Goal: Contribute content

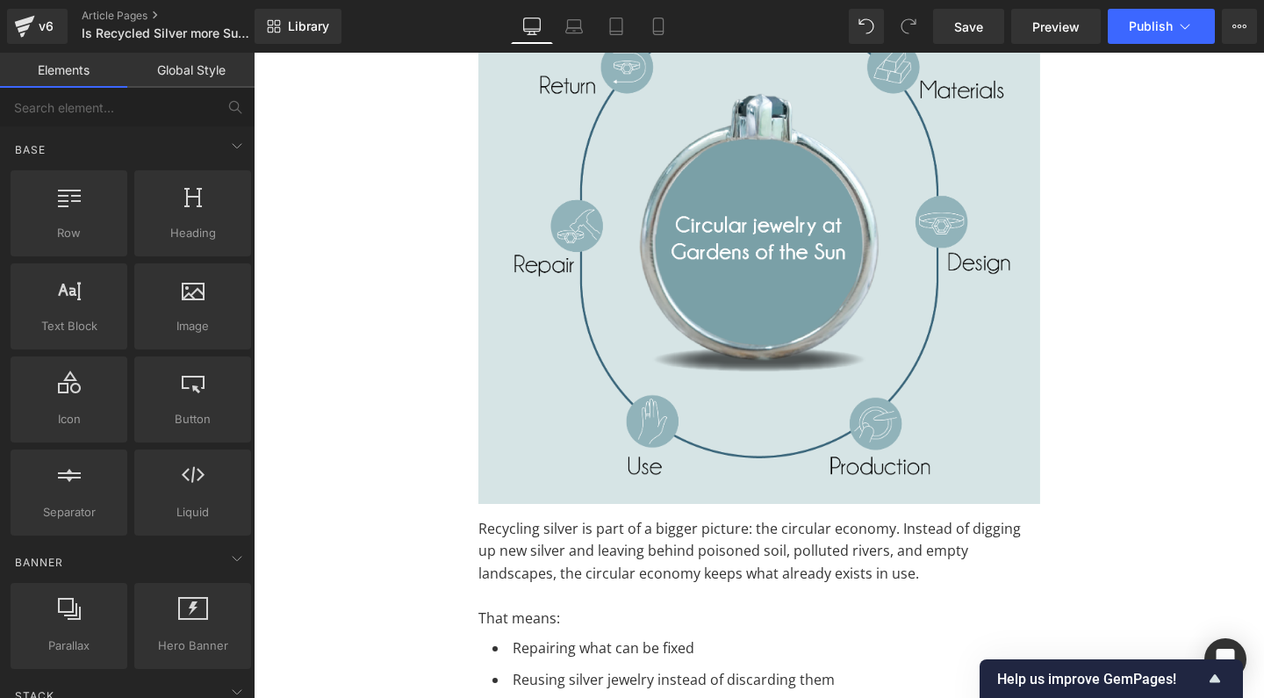
scroll to position [4092, 0]
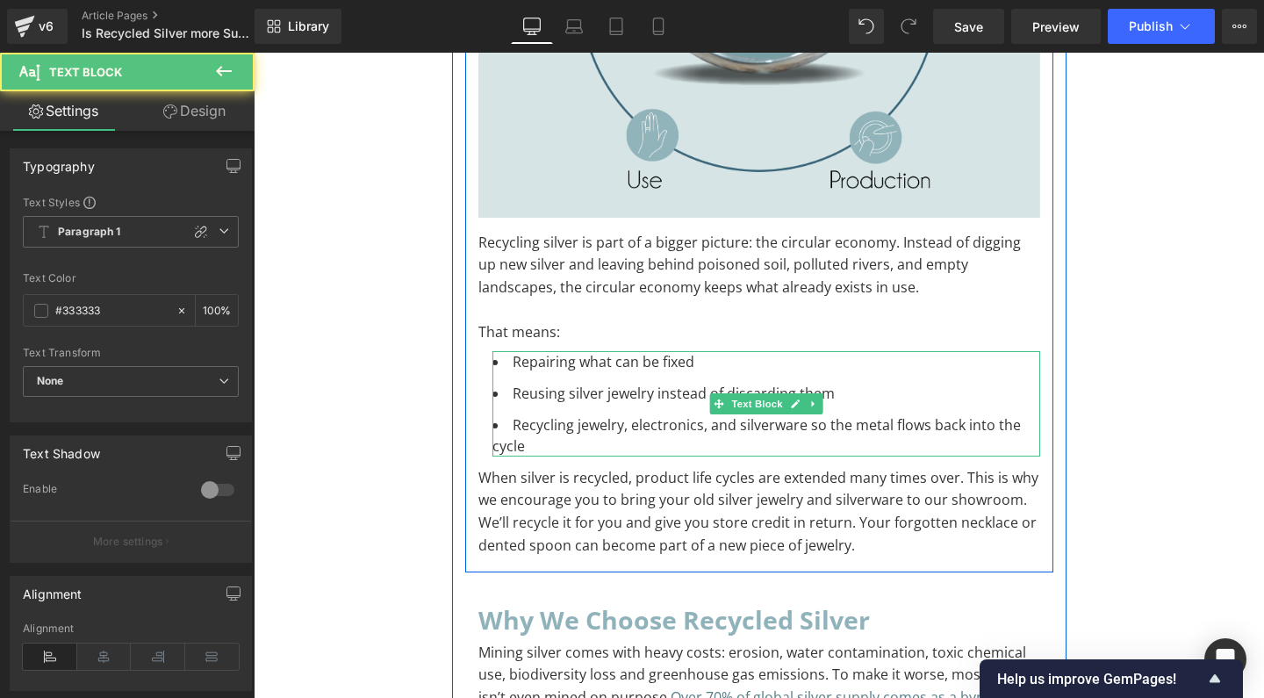
click at [650, 414] on li "Recycling jewelry, electronics, and silverware so the metal flows back into the…" at bounding box center [766, 435] width 548 height 42
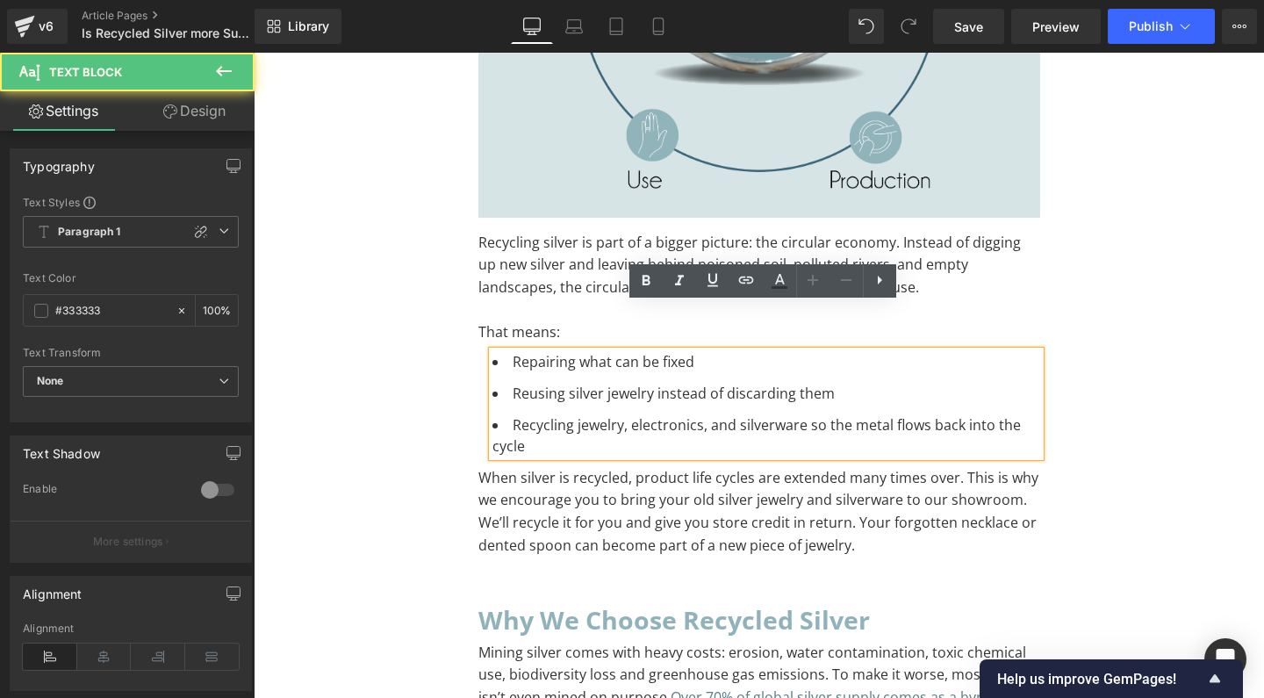
click at [649, 414] on li "Recycling jewelry, electronics, and silverware so the metal flows back into the…" at bounding box center [766, 435] width 548 height 42
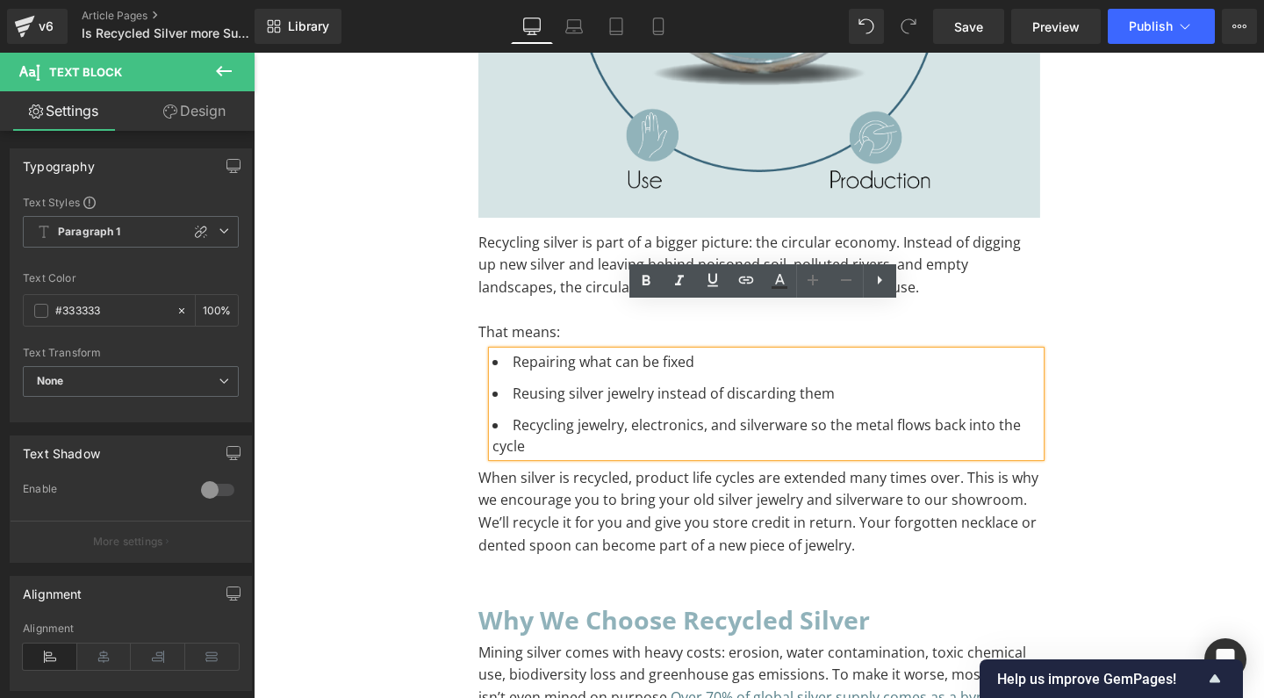
click at [615, 414] on li "Recycling jewelry, electronics, and silverware so the metal flows back into the…" at bounding box center [766, 435] width 548 height 42
drag, startPoint x: 615, startPoint y: 383, endPoint x: 793, endPoint y: 385, distance: 178.2
click at [793, 414] on li "Recycling jewelry, electronics, and silverware so the metal flows back into the…" at bounding box center [766, 435] width 548 height 42
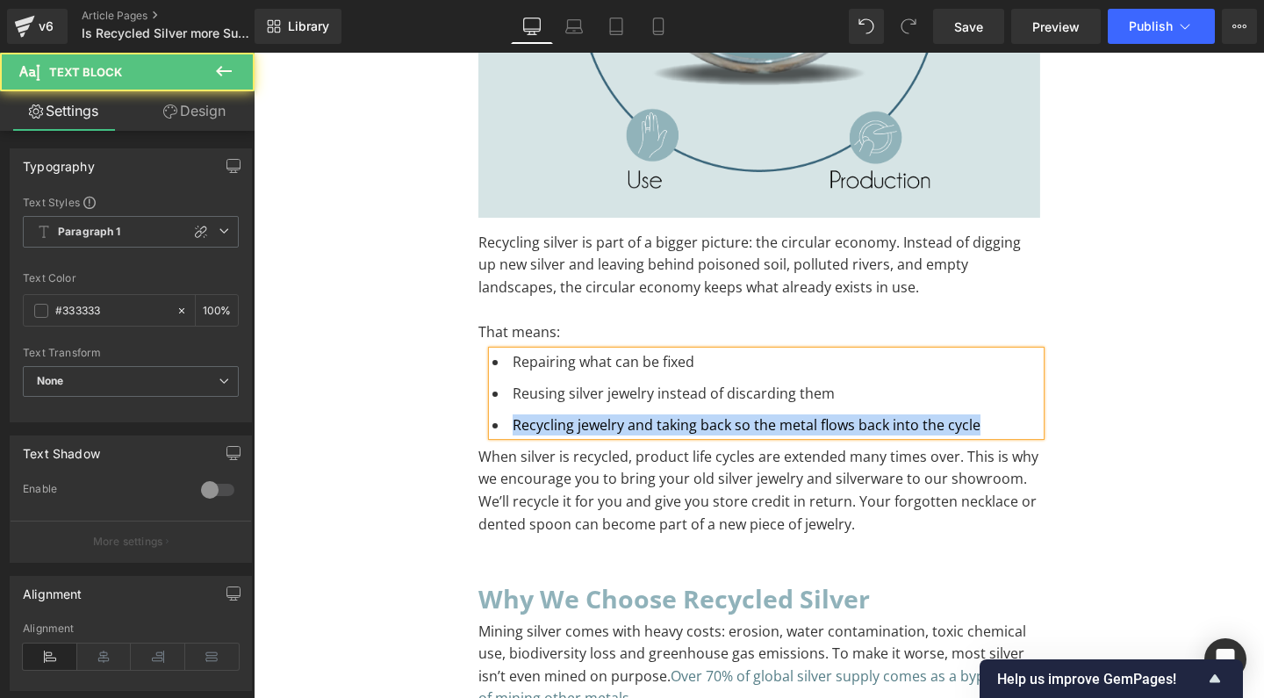
drag, startPoint x: 506, startPoint y: 378, endPoint x: 965, endPoint y: 385, distance: 459.2
click at [965, 414] on li "Recycling jewelry and taking back so the metal flows back into the cycle" at bounding box center [766, 424] width 548 height 21
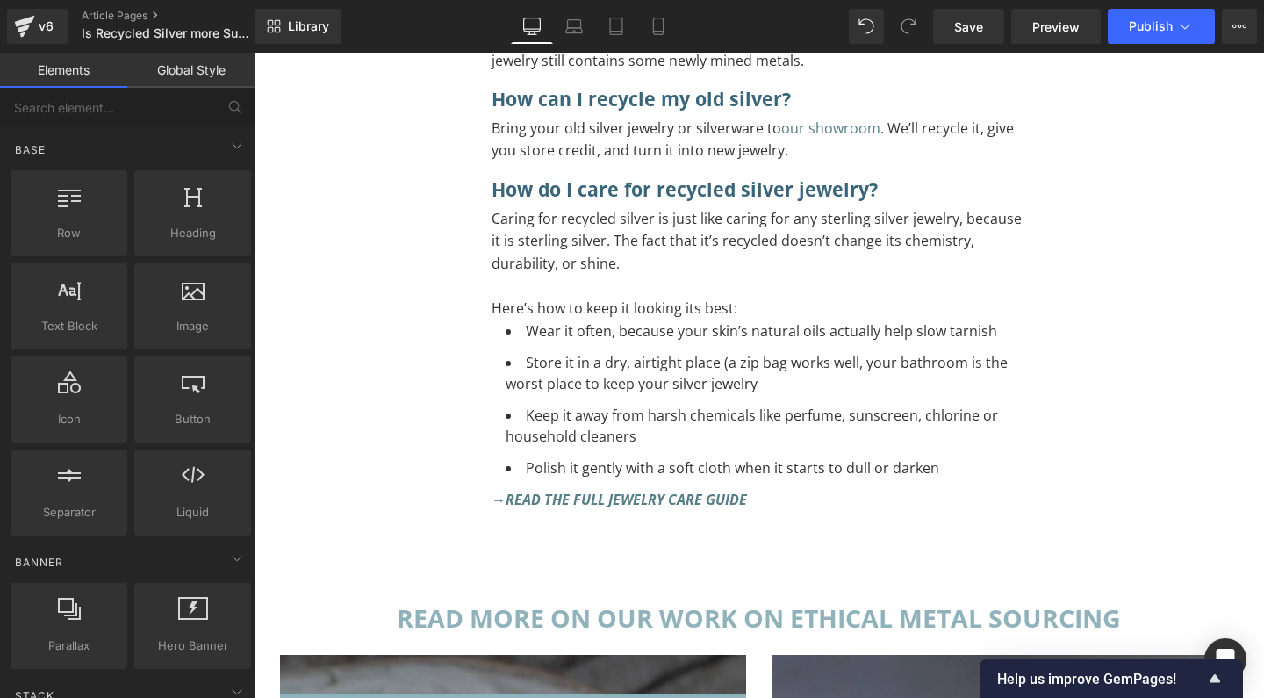
scroll to position [9700, 0]
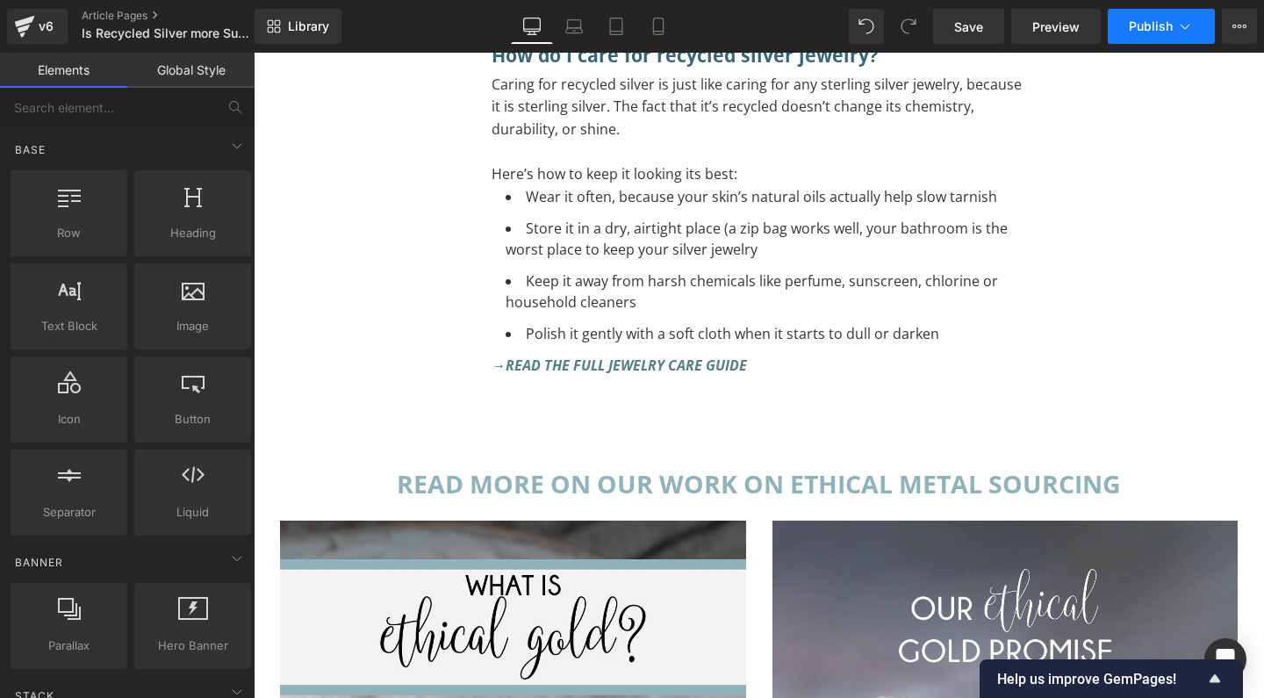
click at [1139, 25] on span "Publish" at bounding box center [1151, 26] width 44 height 14
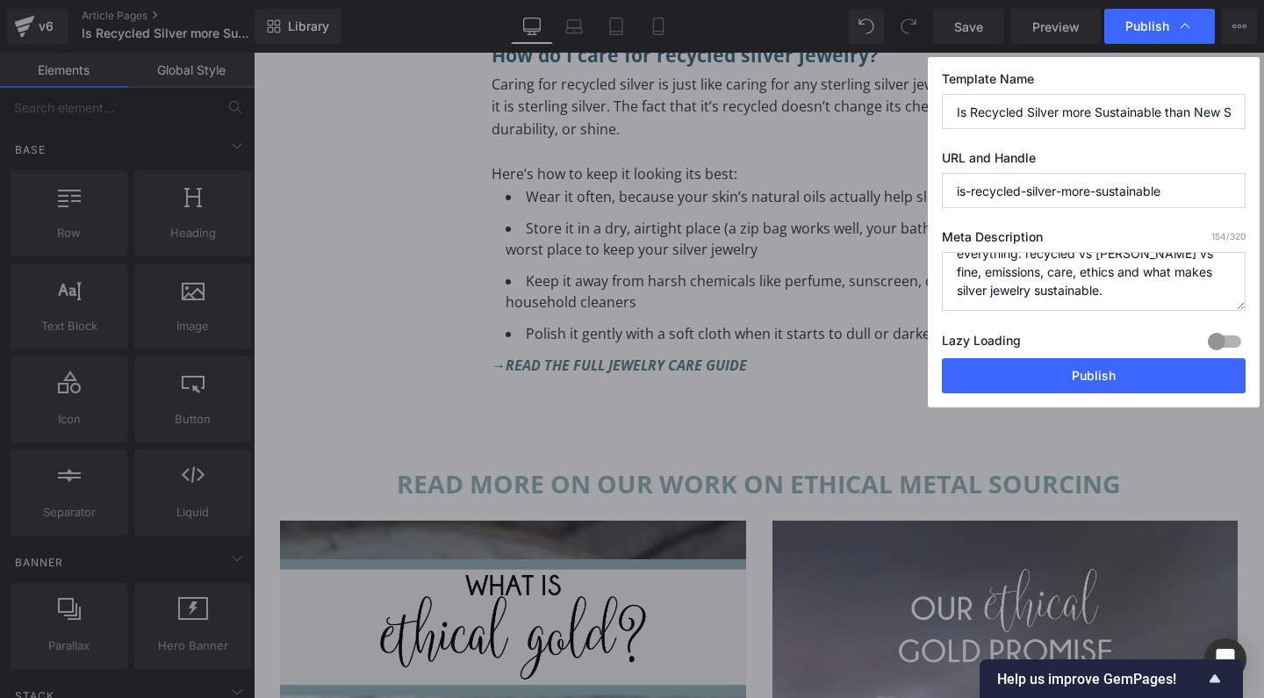
scroll to position [37, 0]
click at [1071, 363] on button "Publish" at bounding box center [1094, 375] width 304 height 35
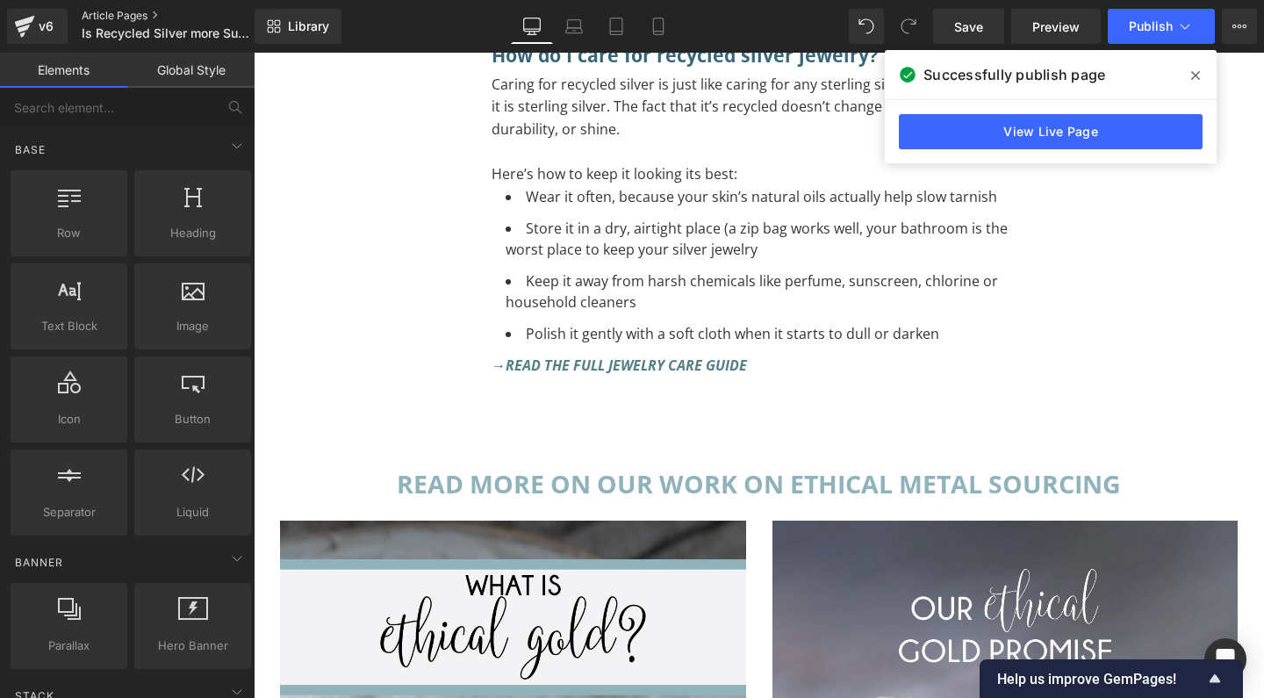
click at [111, 12] on link "Article Pages" at bounding box center [183, 16] width 202 height 14
